Goal: Information Seeking & Learning: Find specific fact

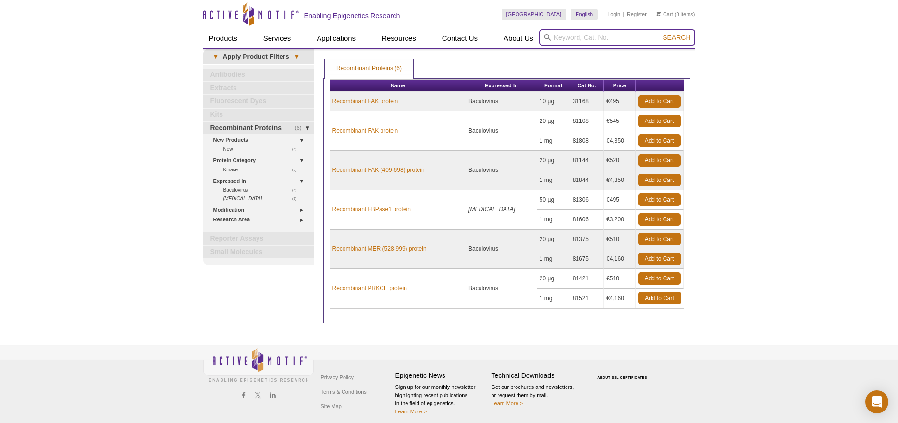
click at [610, 38] on input "search" at bounding box center [617, 37] width 156 height 16
type input "Nesprin"
click at [660, 33] on button "Search" at bounding box center [677, 37] width 34 height 9
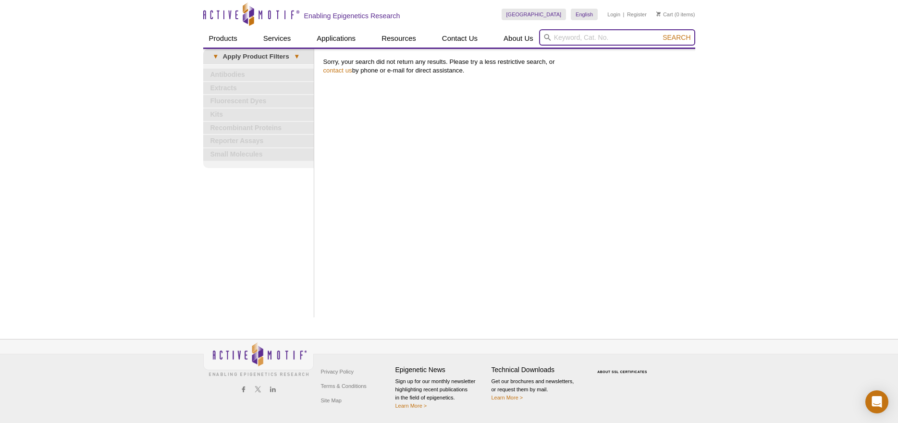
click at [596, 33] on input "search" at bounding box center [617, 37] width 156 height 16
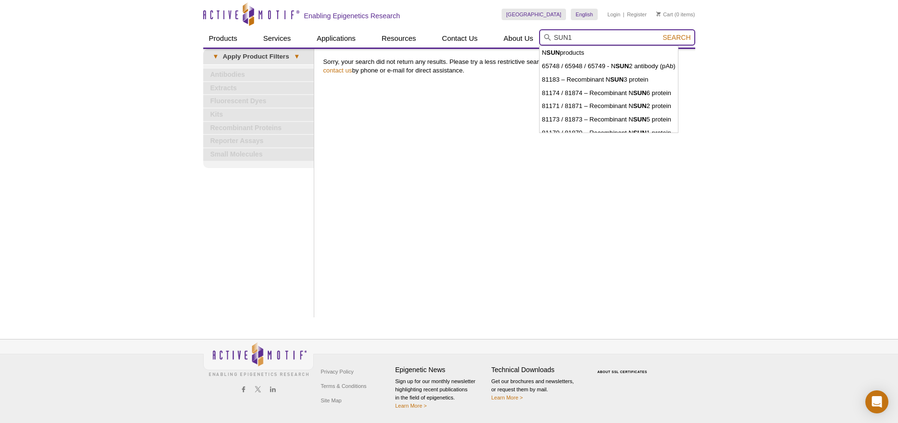
type input "SUN1"
click at [660, 33] on button "Search" at bounding box center [677, 37] width 34 height 9
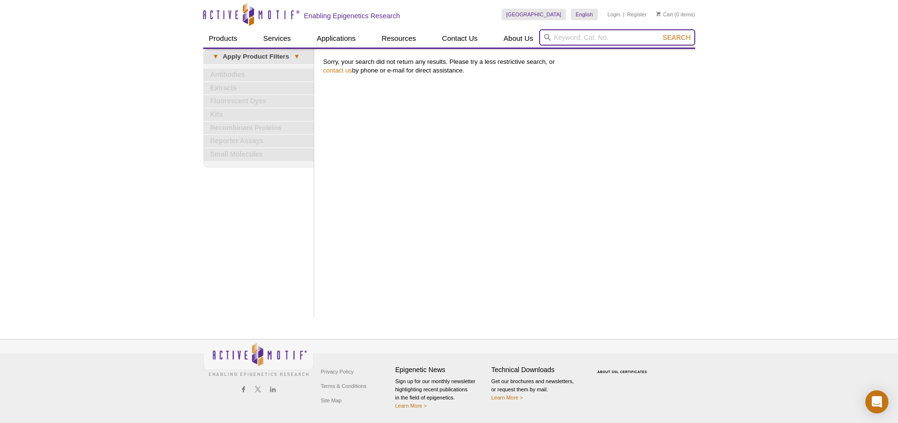
click at [572, 35] on input "search" at bounding box center [617, 37] width 156 height 16
type input "NRF2"
click at [660, 33] on button "Search" at bounding box center [677, 37] width 34 height 9
